Goal: Find specific page/section: Find specific page/section

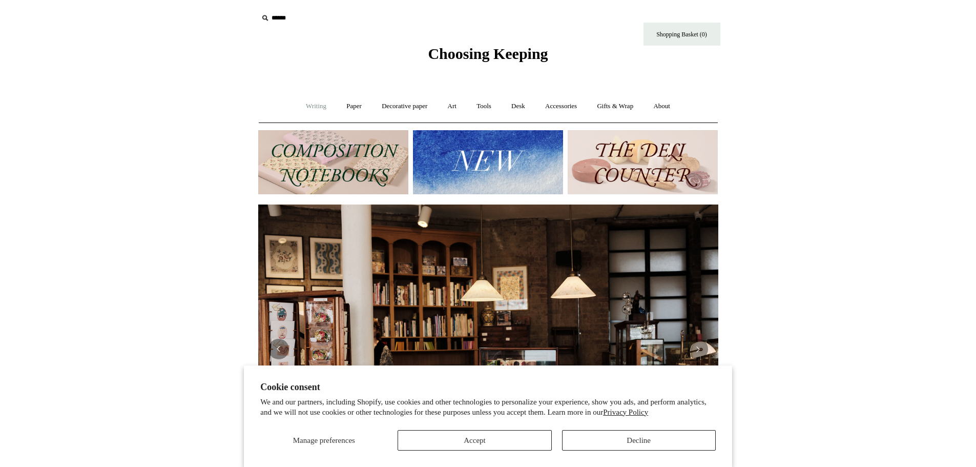
click at [306, 100] on link "Writing +" at bounding box center [316, 106] width 39 height 27
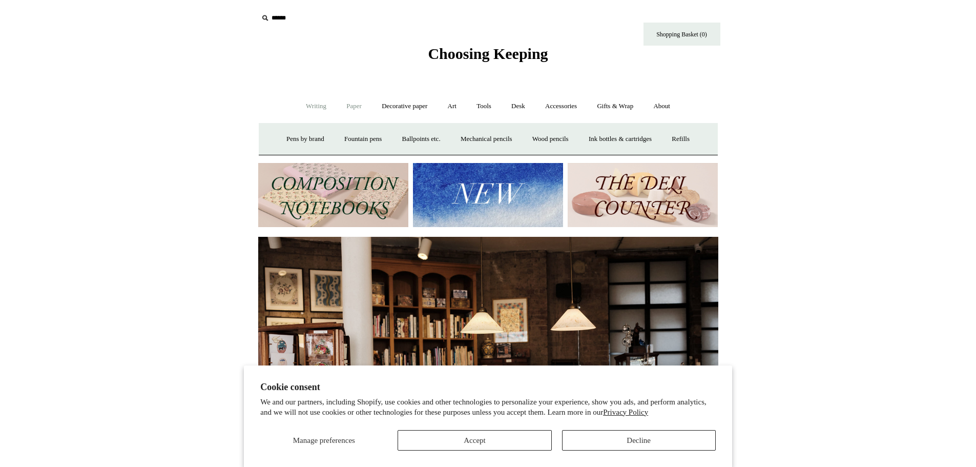
click at [337, 100] on link "Paper +" at bounding box center [354, 106] width 34 height 27
click at [337, 138] on link "Notebooks +" at bounding box center [344, 138] width 47 height 27
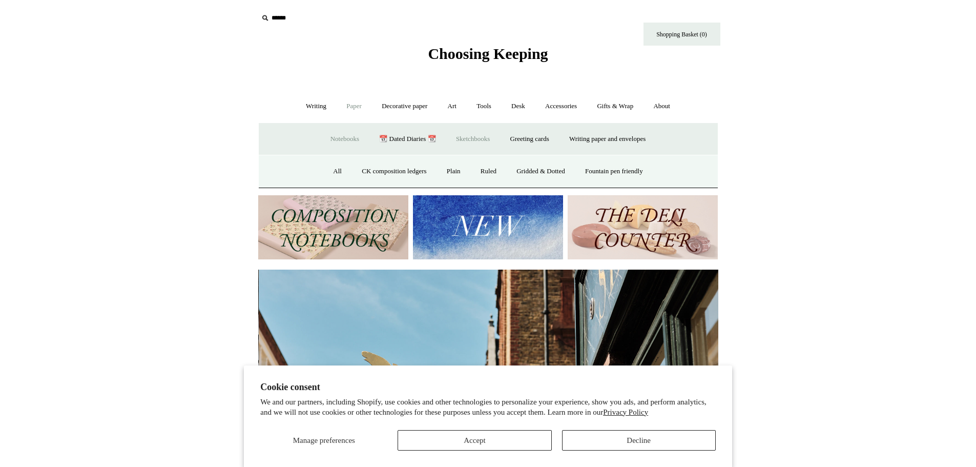
scroll to position [0, 460]
click at [479, 140] on link "Sketchbooks +" at bounding box center [473, 138] width 52 height 27
click at [433, 173] on link "All" at bounding box center [433, 171] width 27 height 27
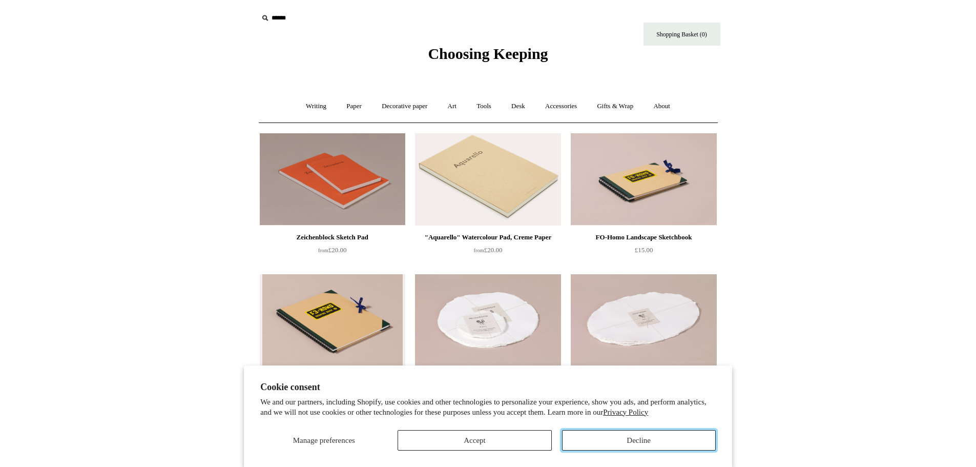
click at [653, 443] on button "Decline" at bounding box center [639, 440] width 154 height 20
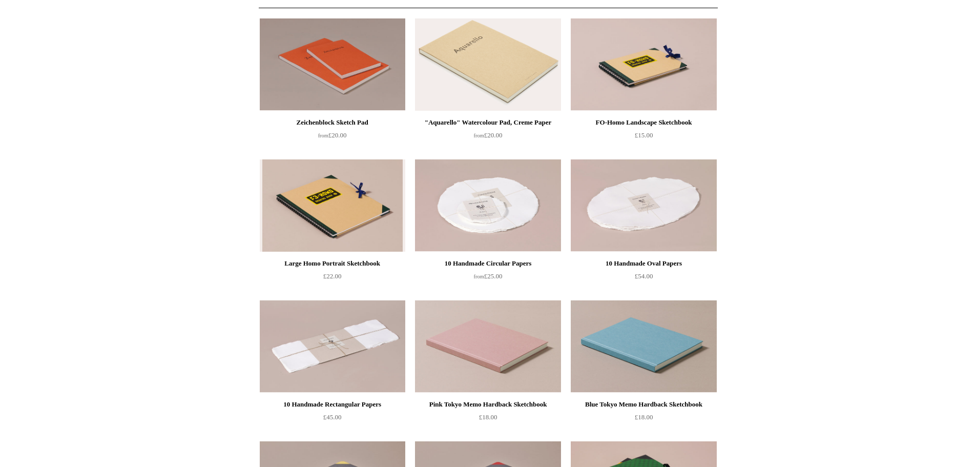
scroll to position [51, 0]
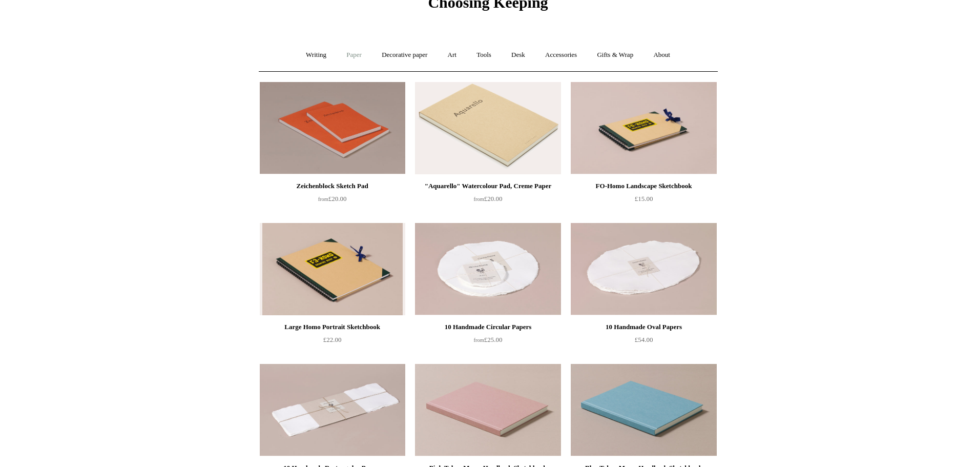
click at [353, 59] on link "Paper +" at bounding box center [354, 54] width 34 height 27
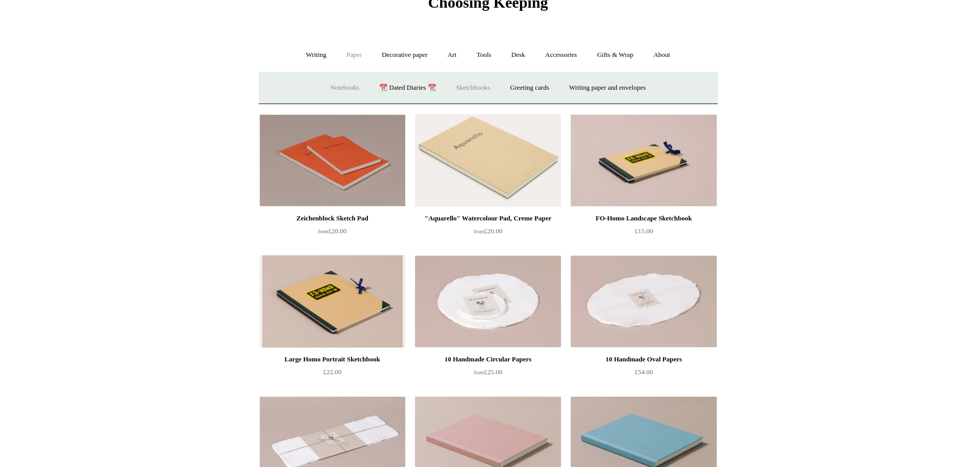
click at [339, 86] on link "Notebooks +" at bounding box center [344, 87] width 47 height 27
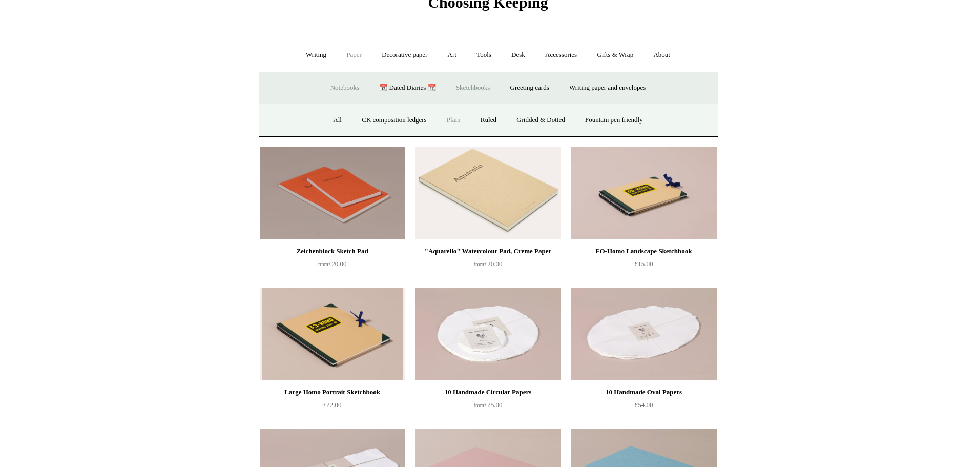
click at [443, 123] on link "Plain" at bounding box center [453, 120] width 32 height 27
